Goal: Task Accomplishment & Management: Complete application form

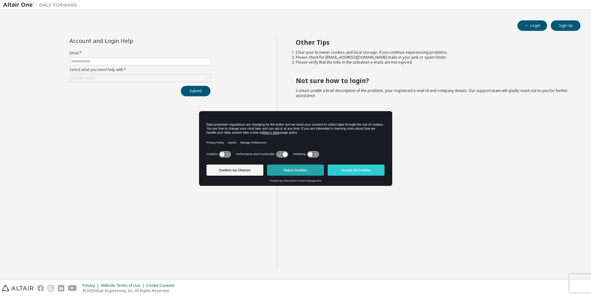
click at [293, 173] on button "Reject Cookies" at bounding box center [295, 170] width 57 height 11
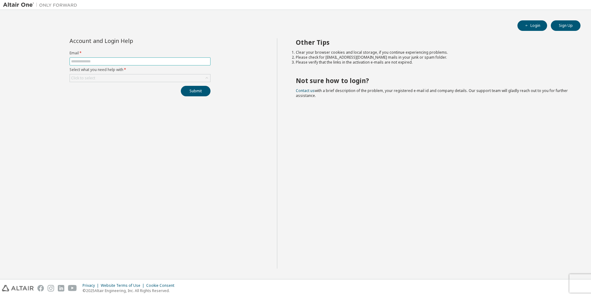
click at [181, 63] on input "text" at bounding box center [140, 61] width 138 height 5
type input "**********"
click at [133, 80] on div "Click to select" at bounding box center [140, 78] width 140 height 7
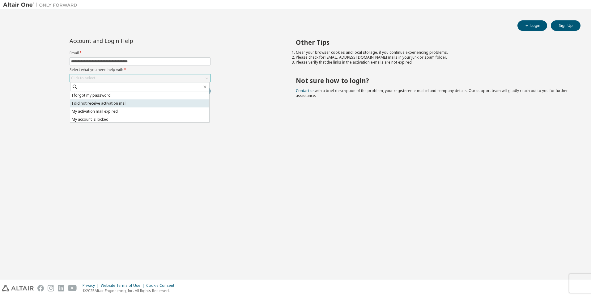
click at [135, 103] on li "I did not receive activation mail" at bounding box center [139, 104] width 139 height 8
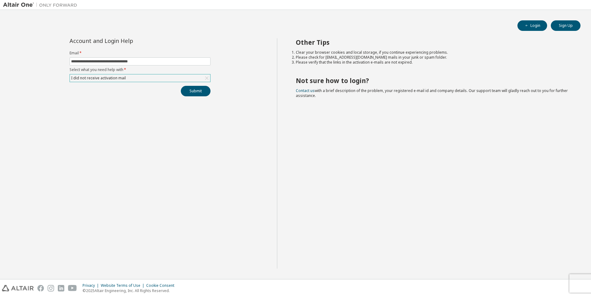
click at [144, 80] on div "I did not receive activation mail" at bounding box center [140, 78] width 140 height 7
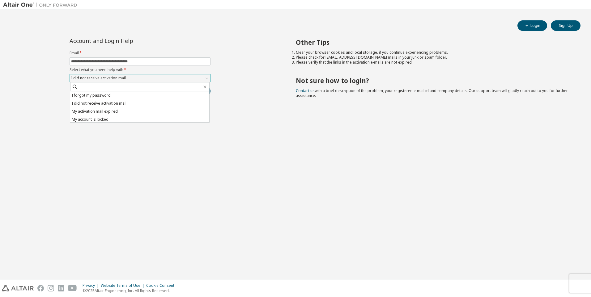
click at [144, 80] on div "I did not receive activation mail" at bounding box center [140, 78] width 140 height 7
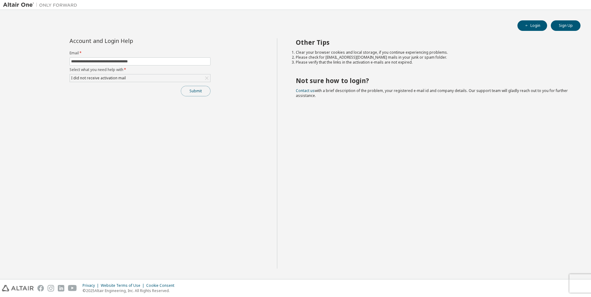
click at [186, 94] on button "Submit" at bounding box center [196, 91] width 30 height 11
click at [190, 92] on button "Submit" at bounding box center [196, 91] width 30 height 11
click at [191, 92] on button "Submit" at bounding box center [196, 91] width 30 height 11
click at [577, 286] on icon "button" at bounding box center [578, 285] width 4 height 4
click at [580, 268] on div "Bad Request" at bounding box center [540, 267] width 90 height 14
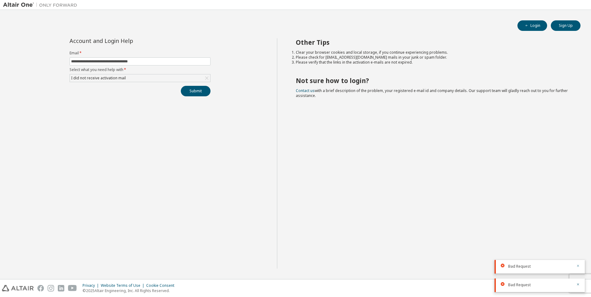
click at [578, 268] on button "button" at bounding box center [578, 267] width 4 height 6
click at [578, 285] on icon "button" at bounding box center [578, 285] width 4 height 4
click at [203, 87] on button "Submit" at bounding box center [196, 91] width 30 height 11
click at [195, 92] on button "Submit" at bounding box center [196, 91] width 30 height 11
click at [567, 27] on button "Sign Up" at bounding box center [566, 25] width 30 height 11
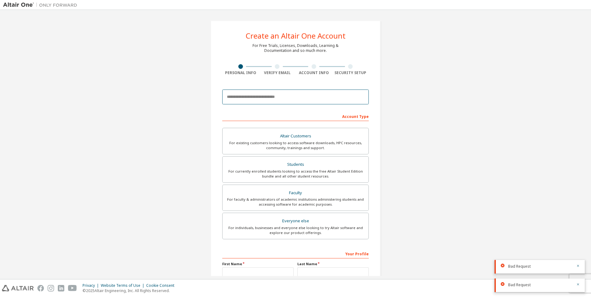
click at [261, 101] on input "email" at bounding box center [295, 97] width 147 height 15
type input "*"
type input "**********"
click at [268, 148] on div "For existing customers looking to access software downloads, HPC resources, com…" at bounding box center [295, 146] width 138 height 10
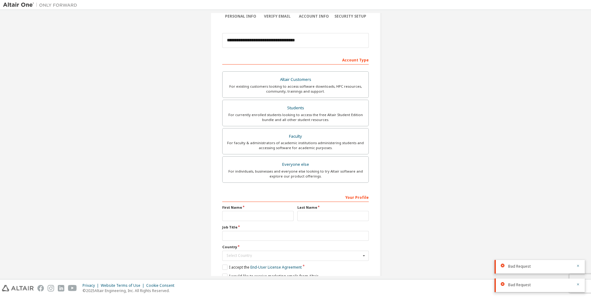
scroll to position [62, 0]
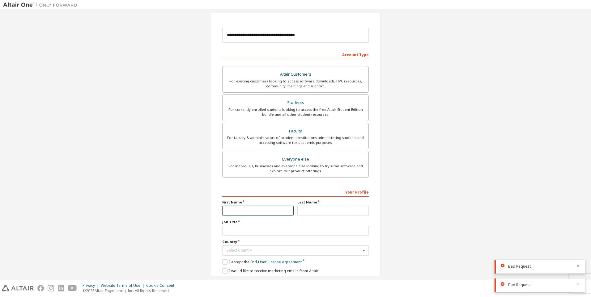
click at [259, 213] on input "text" at bounding box center [257, 211] width 71 height 10
type input "*********"
type input "**********"
click at [252, 229] on input "text" at bounding box center [295, 231] width 147 height 10
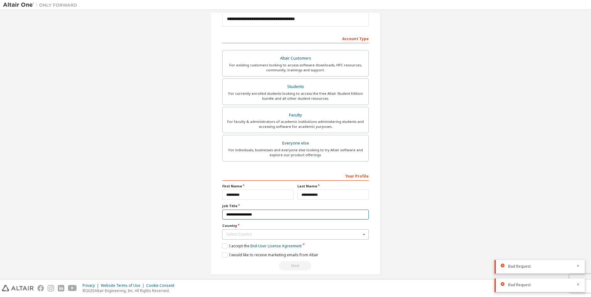
scroll to position [84, 0]
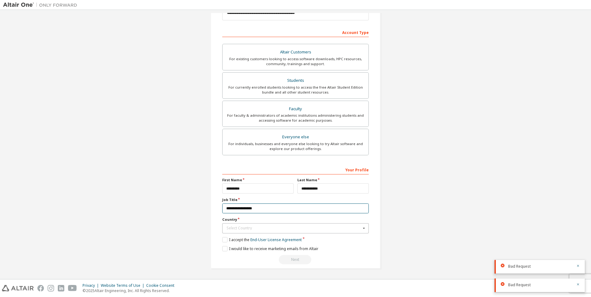
type input "**********"
click at [255, 231] on input "text" at bounding box center [296, 229] width 146 height 10
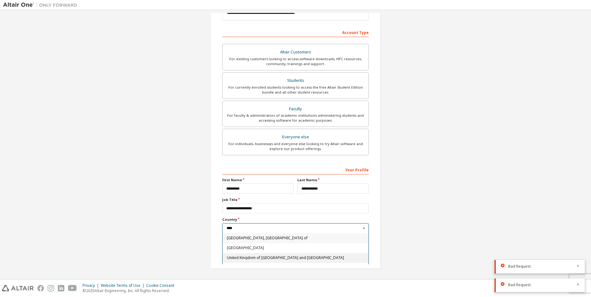
type input "****"
click at [260, 257] on span "United Kingdom of [GEOGRAPHIC_DATA] and [GEOGRAPHIC_DATA]" at bounding box center [296, 258] width 138 height 4
type input "***"
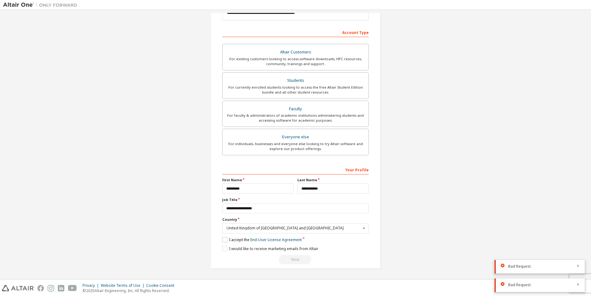
click at [225, 238] on label "I accept the End-User License Agreement" at bounding box center [261, 239] width 79 height 5
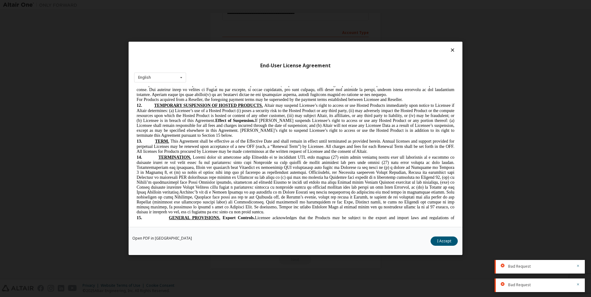
scroll to position [1329, 0]
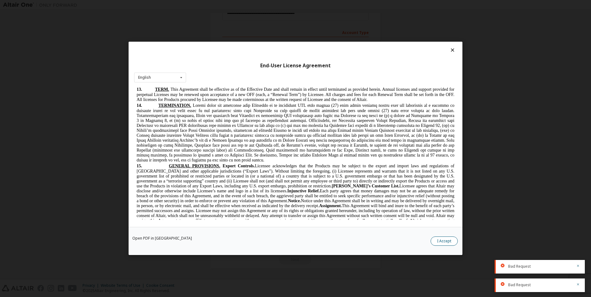
click at [448, 243] on button "I Accept" at bounding box center [444, 241] width 27 height 9
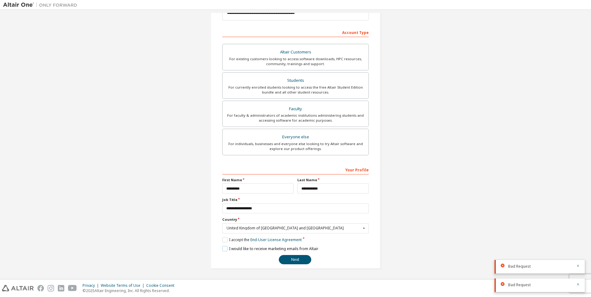
click at [226, 249] on label "I would like to receive marketing emails from Altair" at bounding box center [270, 248] width 96 height 5
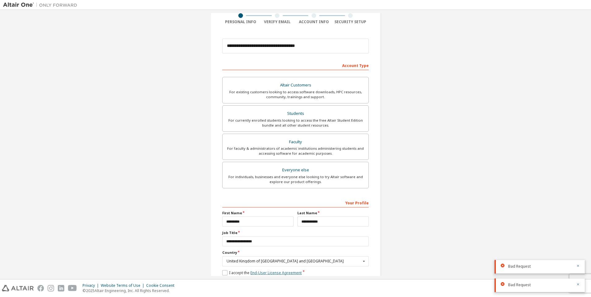
scroll to position [84, 0]
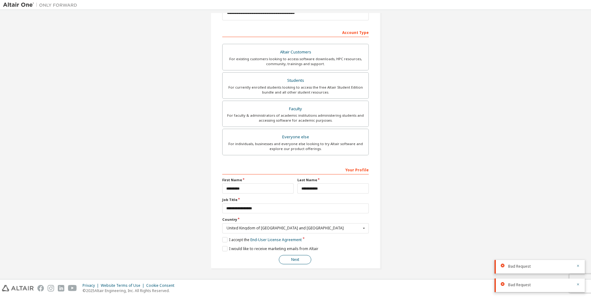
click at [297, 260] on button "Next" at bounding box center [295, 259] width 32 height 9
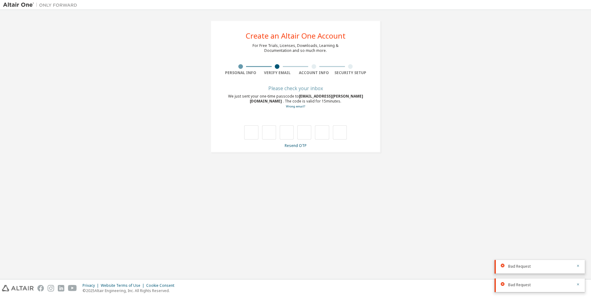
scroll to position [0, 0]
click at [255, 133] on input "text" at bounding box center [251, 133] width 14 height 14
type input "*"
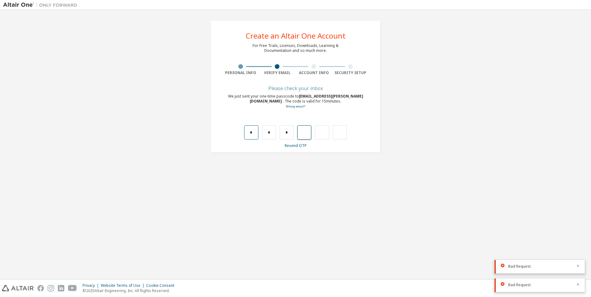
type input "*"
click at [249, 137] on input "text" at bounding box center [251, 133] width 14 height 14
type input "*"
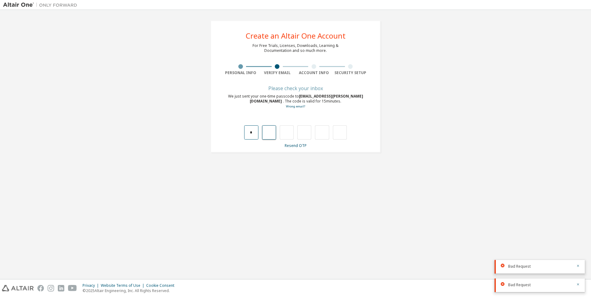
type input "*"
click at [307, 136] on input "text" at bounding box center [304, 133] width 14 height 14
type input "*"
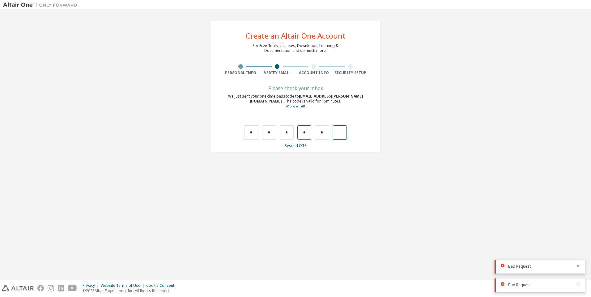
type input "*"
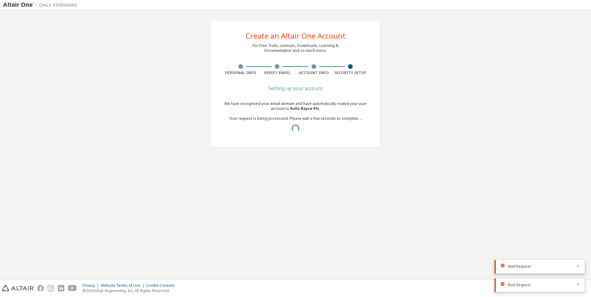
click at [579, 267] on icon "button" at bounding box center [578, 266] width 4 height 4
click at [579, 287] on button "button" at bounding box center [578, 286] width 4 height 6
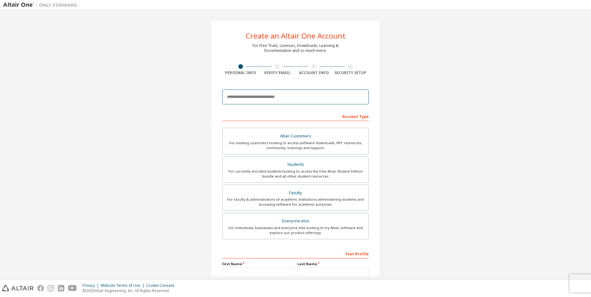
click at [283, 102] on input "email" at bounding box center [295, 97] width 147 height 15
